Goal: Transaction & Acquisition: Purchase product/service

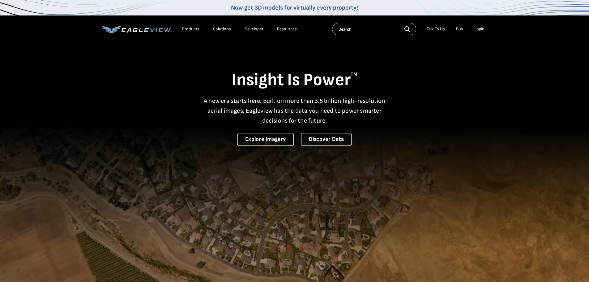
click at [479, 31] on div "Login" at bounding box center [479, 29] width 10 height 6
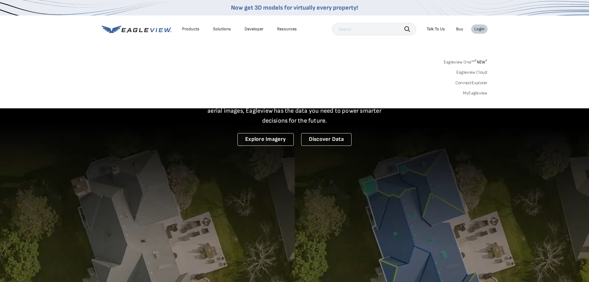
click at [468, 94] on link "MyEagleview" at bounding box center [475, 93] width 25 height 6
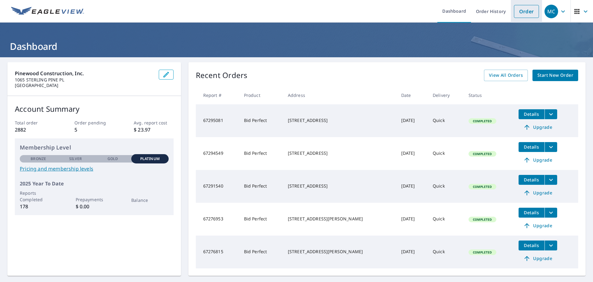
click at [515, 13] on link "Order" at bounding box center [526, 11] width 25 height 13
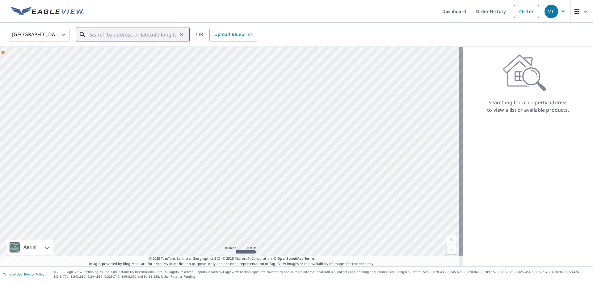
click at [90, 27] on input "text" at bounding box center [133, 34] width 88 height 17
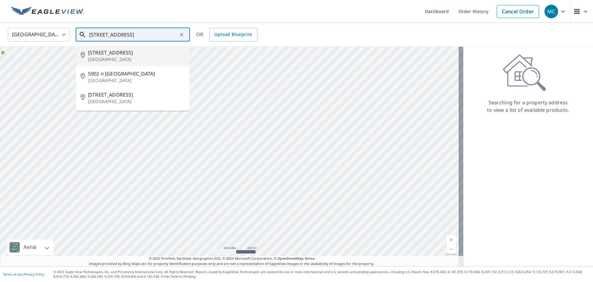
click at [104, 56] on span "5902 N San Andros" at bounding box center [136, 52] width 97 height 7
type input "5902 N San Andros West Palm Beach, FL 33411"
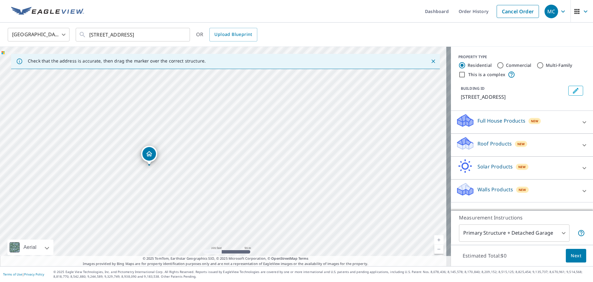
drag, startPoint x: 578, startPoint y: 151, endPoint x: 577, endPoint y: 147, distance: 4.1
click at [577, 147] on div at bounding box center [584, 145] width 15 height 15
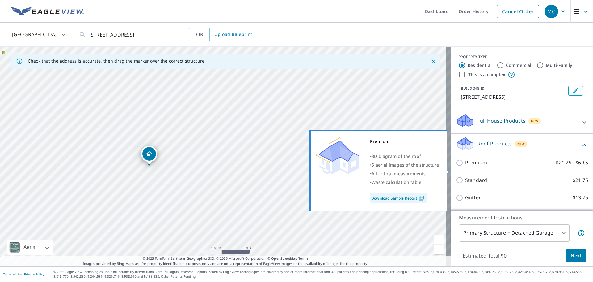
scroll to position [31, 0]
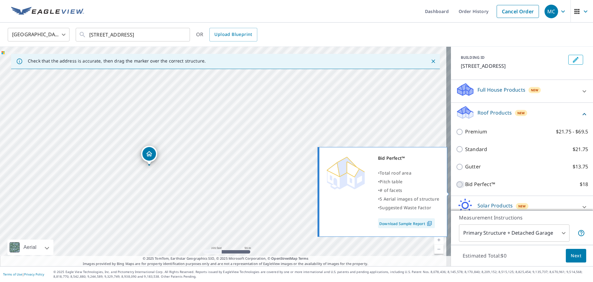
click at [456, 188] on input "Bid Perfect™ $18" at bounding box center [460, 184] width 9 height 7
checkbox input "true"
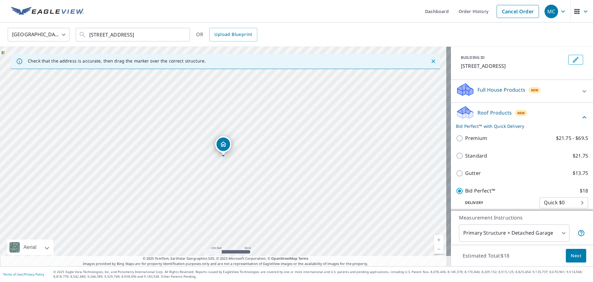
scroll to position [90, 0]
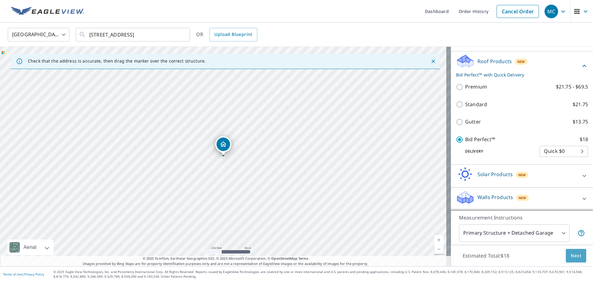
click at [578, 255] on button "Next" at bounding box center [576, 256] width 20 height 14
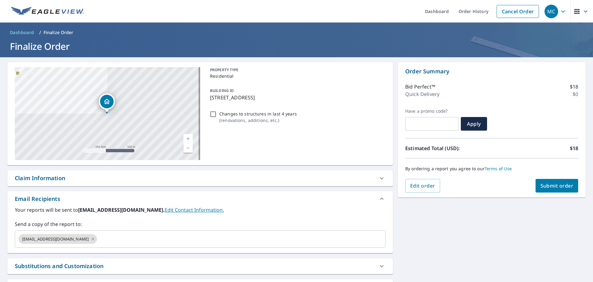
click at [562, 184] on span "Submit order" at bounding box center [557, 185] width 33 height 7
checkbox input "true"
